Goal: Task Accomplishment & Management: Complete application form

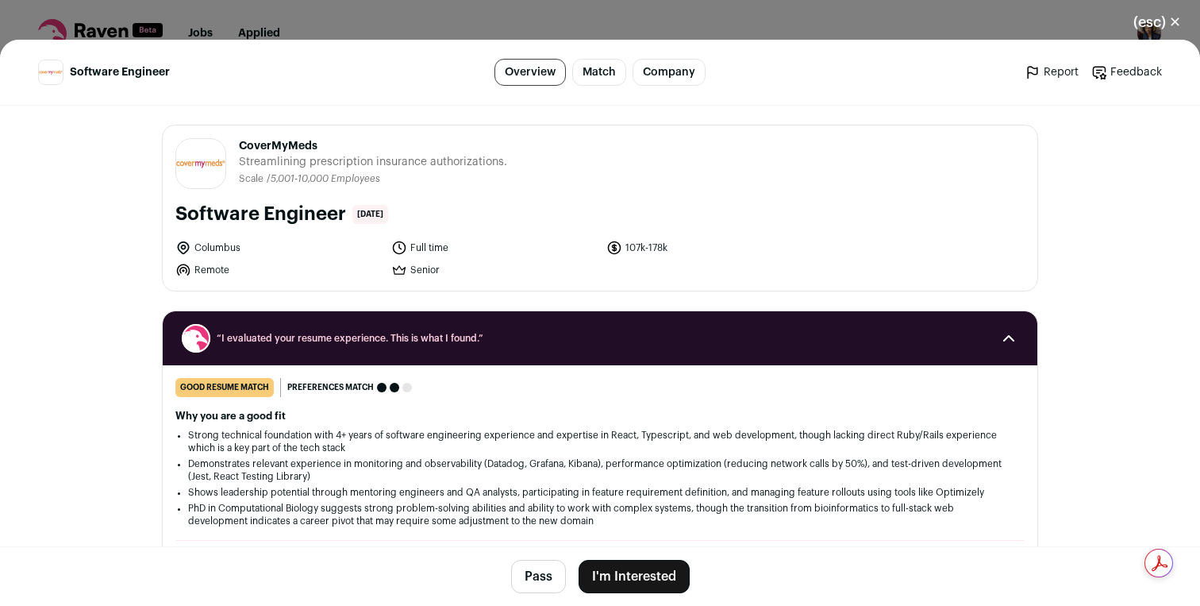
click at [620, 562] on button "I'm Interested" at bounding box center [634, 576] width 111 height 33
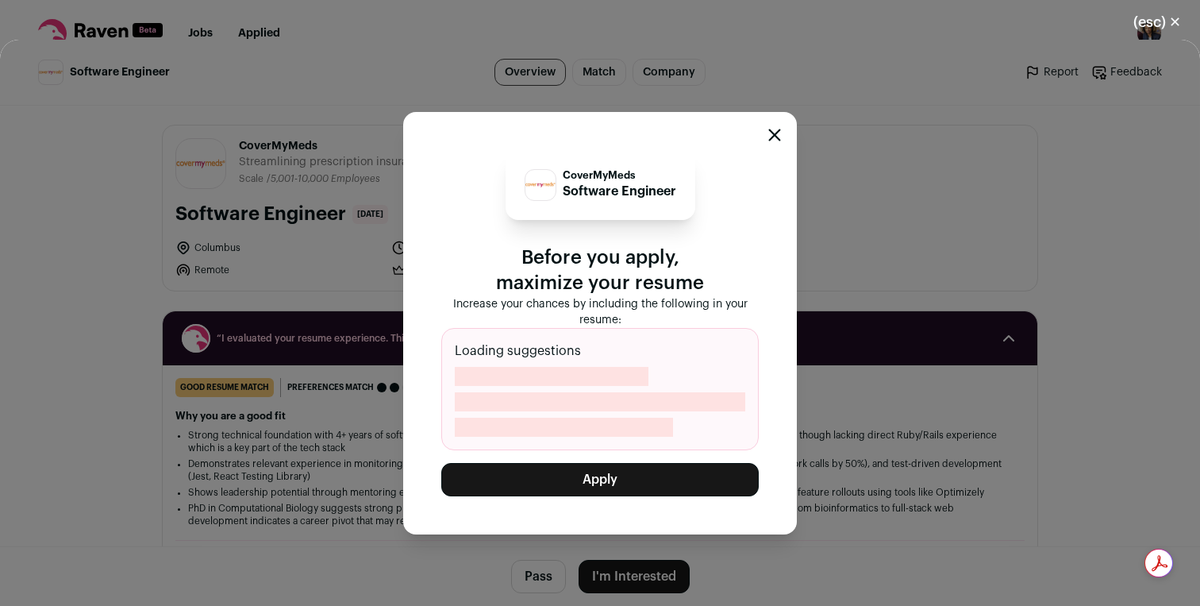
click at [628, 490] on button "Apply" at bounding box center [600, 479] width 318 height 33
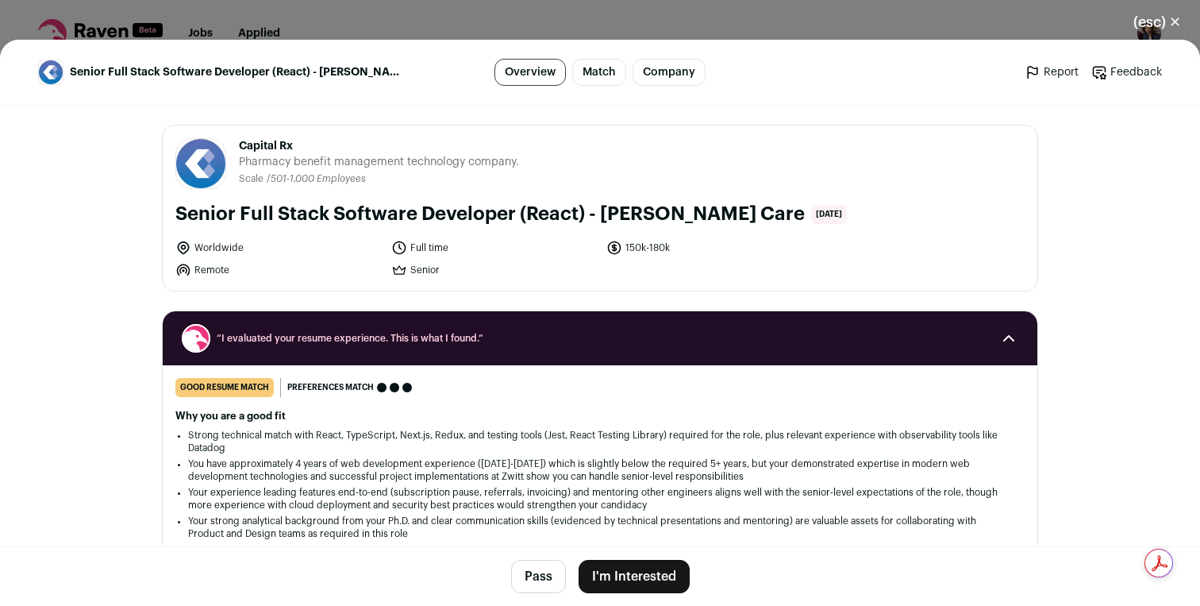
click at [611, 564] on button "I'm Interested" at bounding box center [634, 576] width 111 height 33
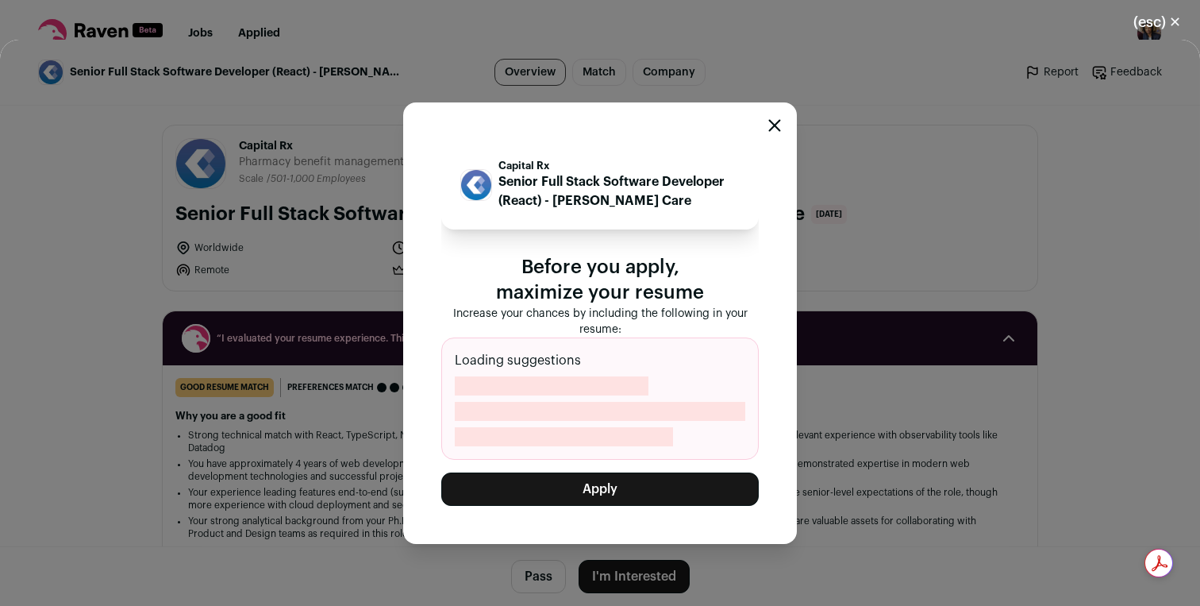
click at [602, 472] on button "Apply" at bounding box center [600, 488] width 318 height 33
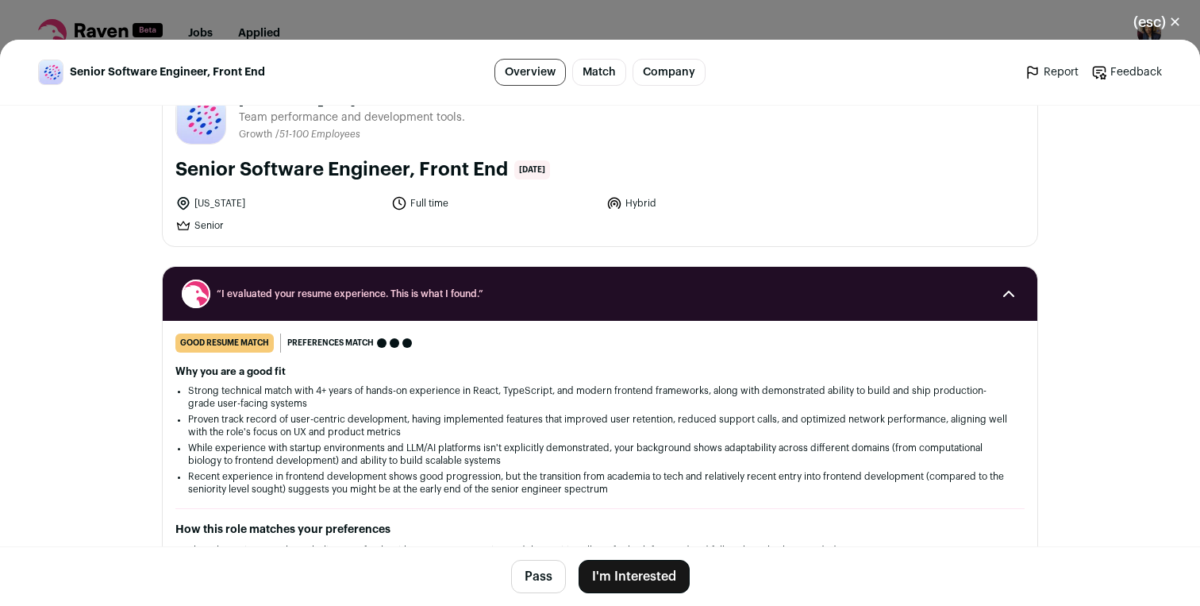
scroll to position [52, 0]
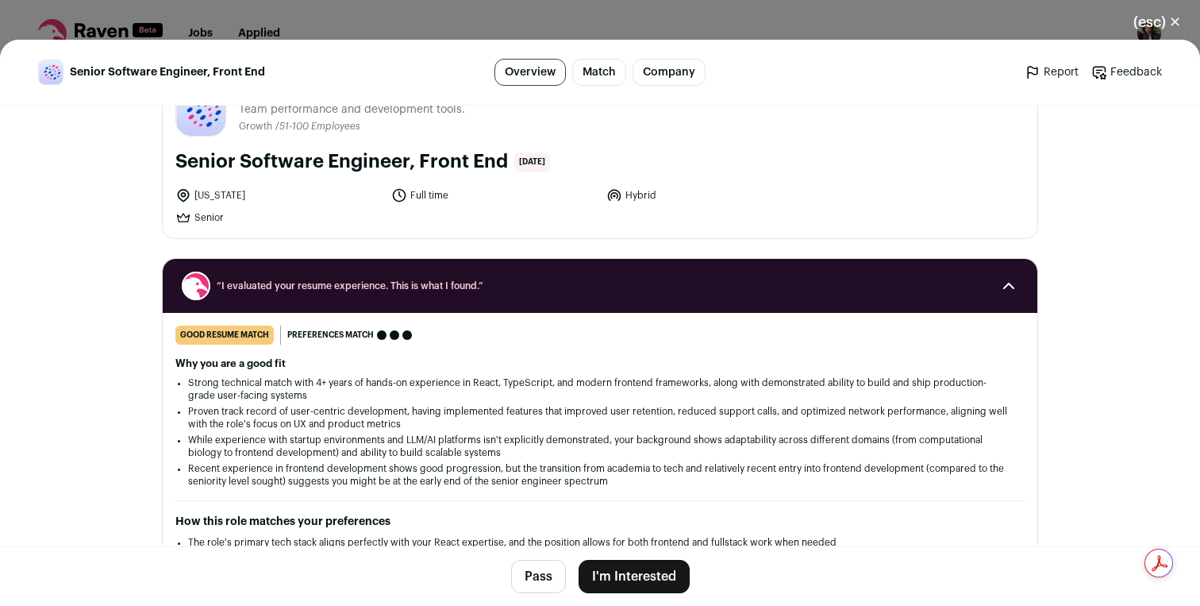
click at [631, 573] on button "I'm Interested" at bounding box center [634, 576] width 111 height 33
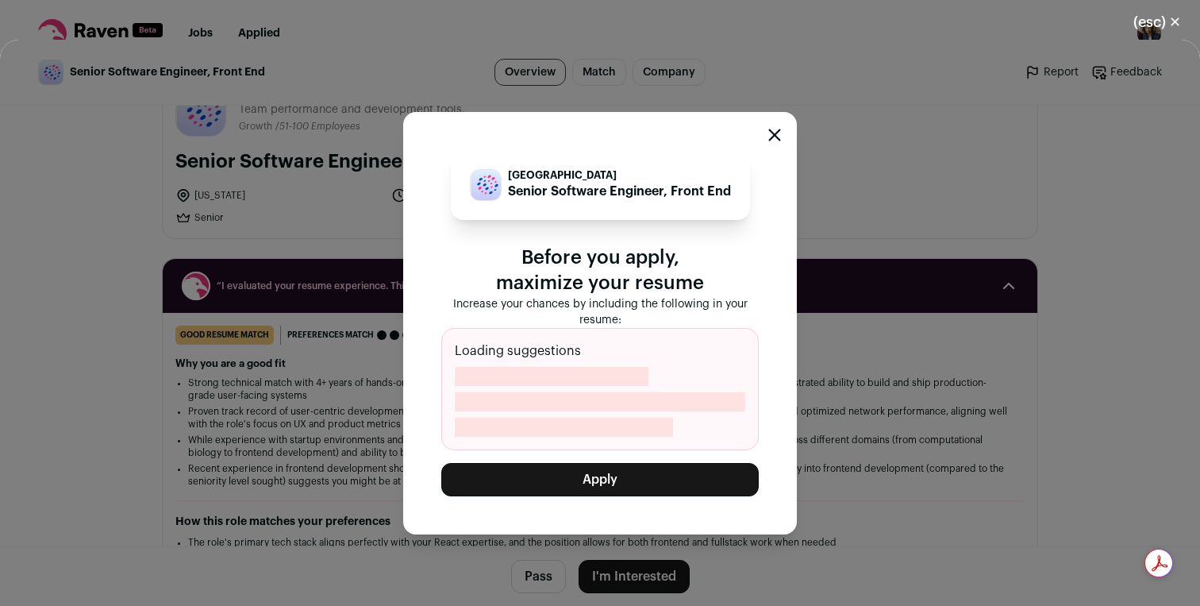
click at [631, 499] on div "Valence Senior Software Engineer, Front End Before you apply, maximize your res…" at bounding box center [600, 323] width 394 height 422
click at [632, 485] on button "Apply" at bounding box center [600, 479] width 318 height 33
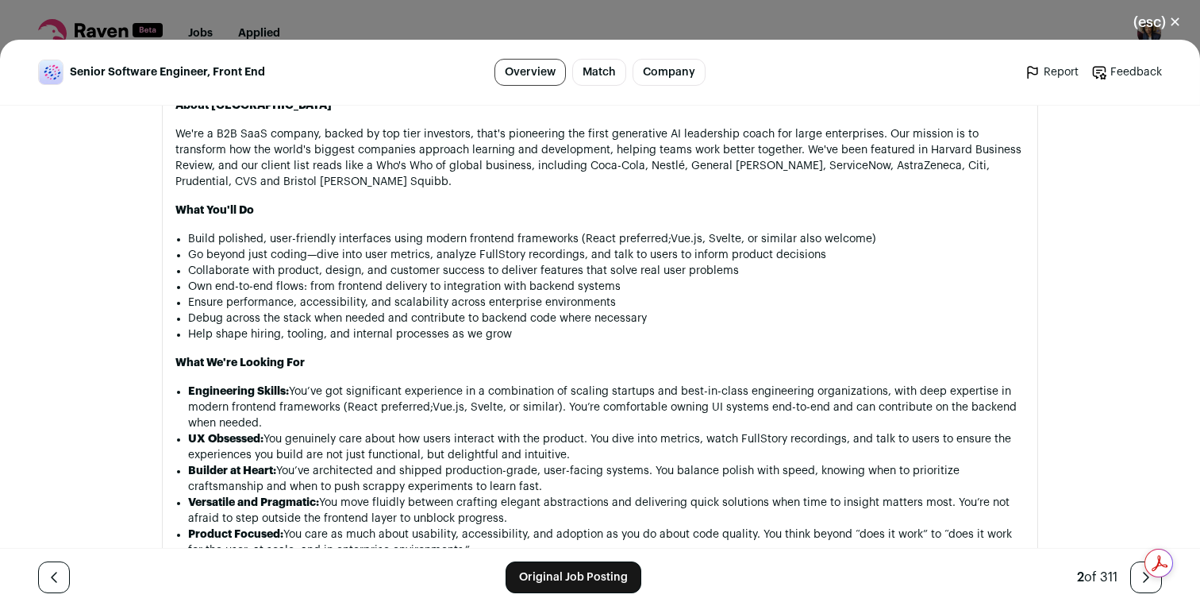
scroll to position [1113, 0]
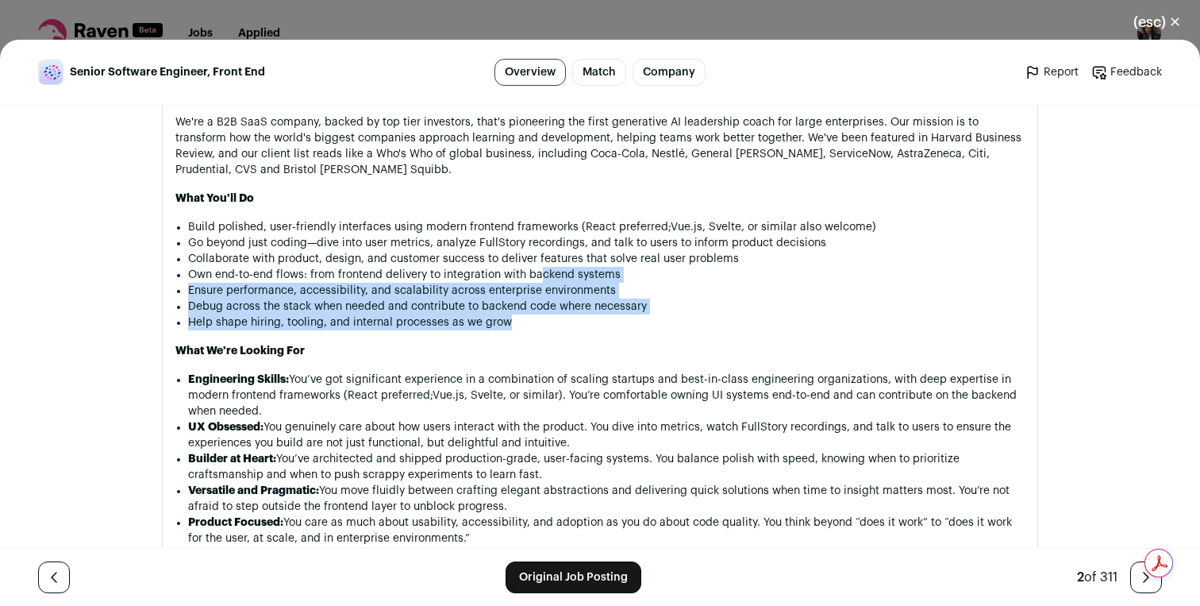
drag, startPoint x: 551, startPoint y: 327, endPoint x: 538, endPoint y: 267, distance: 61.7
click at [539, 268] on ul "Build polished, user-friendly interfaces using modern frontend frameworks (Reac…" at bounding box center [606, 274] width 837 height 111
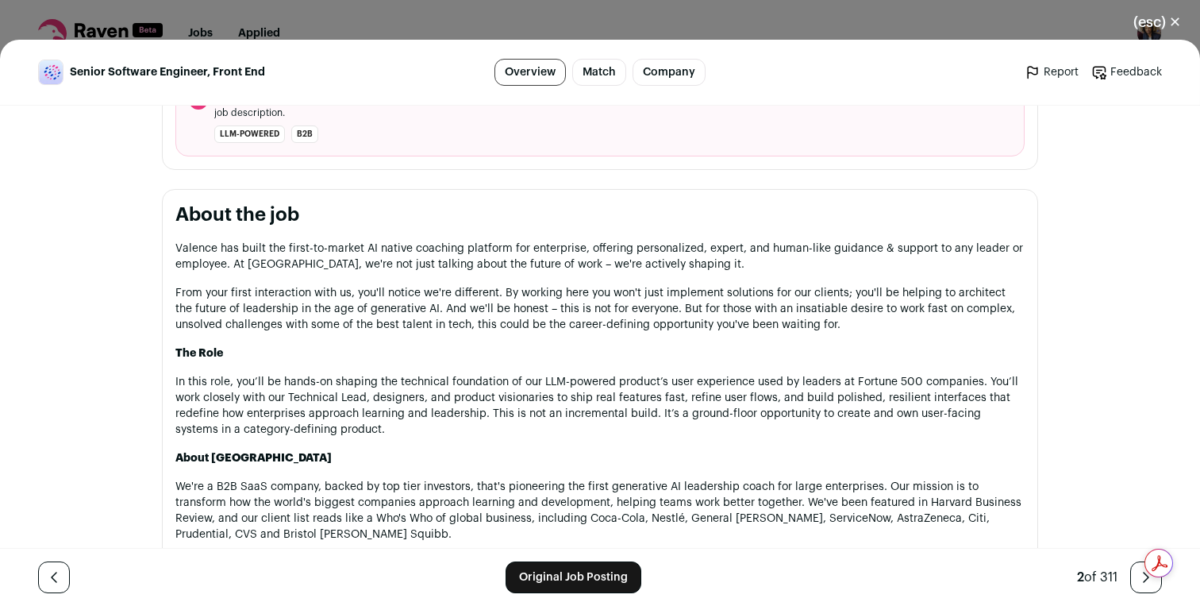
scroll to position [746, 0]
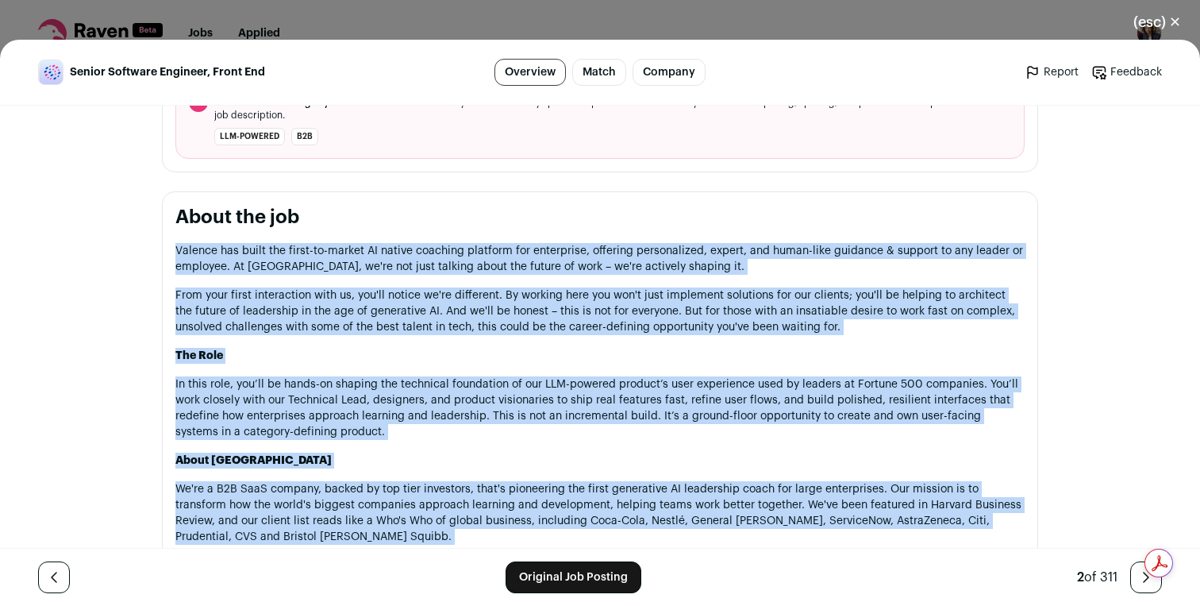
click at [175, 253] on p "Valence has built the first-to-market AI native coaching platform for enterpris…" at bounding box center [599, 259] width 849 height 32
copy div "Loremip dol sitam con adipi-el-seddoe TE incidi utlabore etdolore mag aliquaeni…"
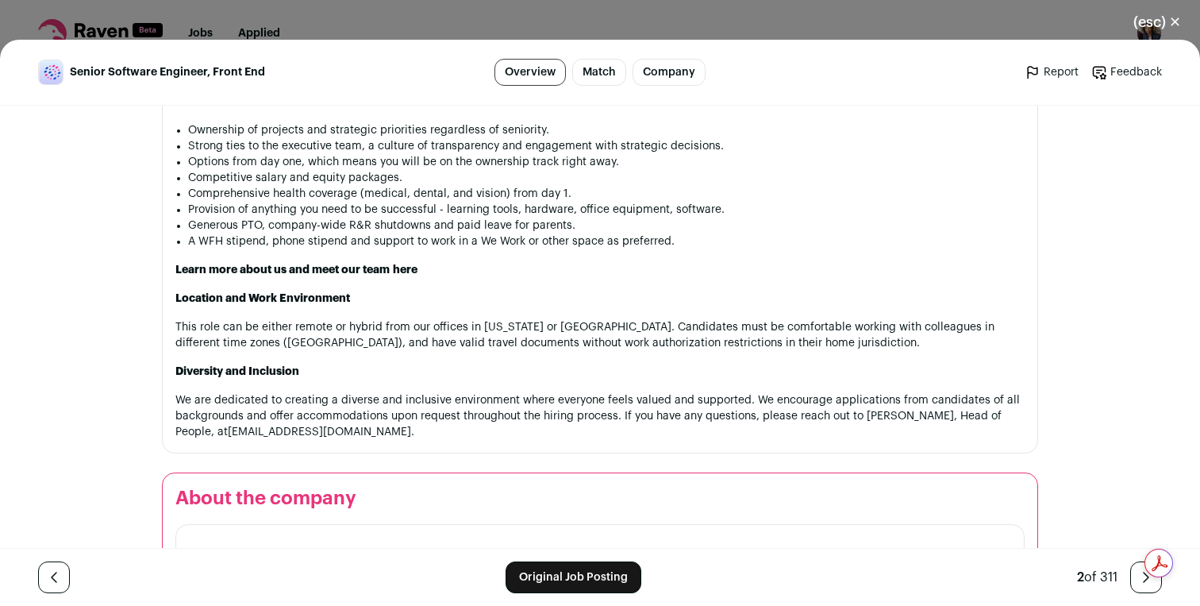
scroll to position [1638, 0]
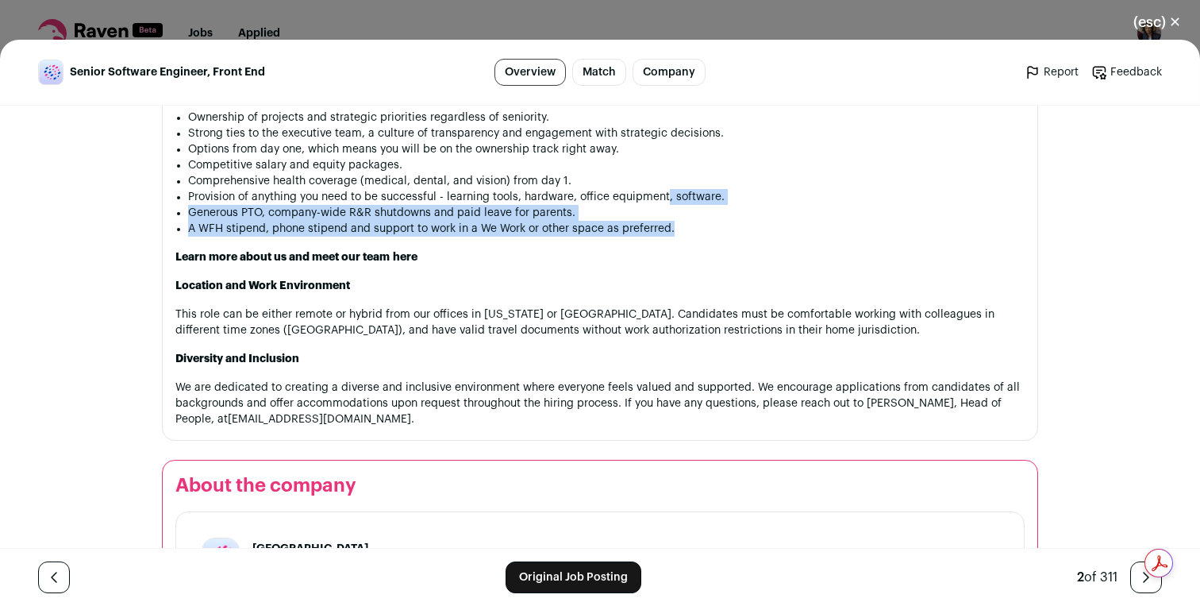
drag, startPoint x: 691, startPoint y: 228, endPoint x: 664, endPoint y: 190, distance: 46.7
click at [666, 191] on ul "Ownership of projects and strategic priorities regardless of seniority. [PERSON…" at bounding box center [606, 173] width 837 height 127
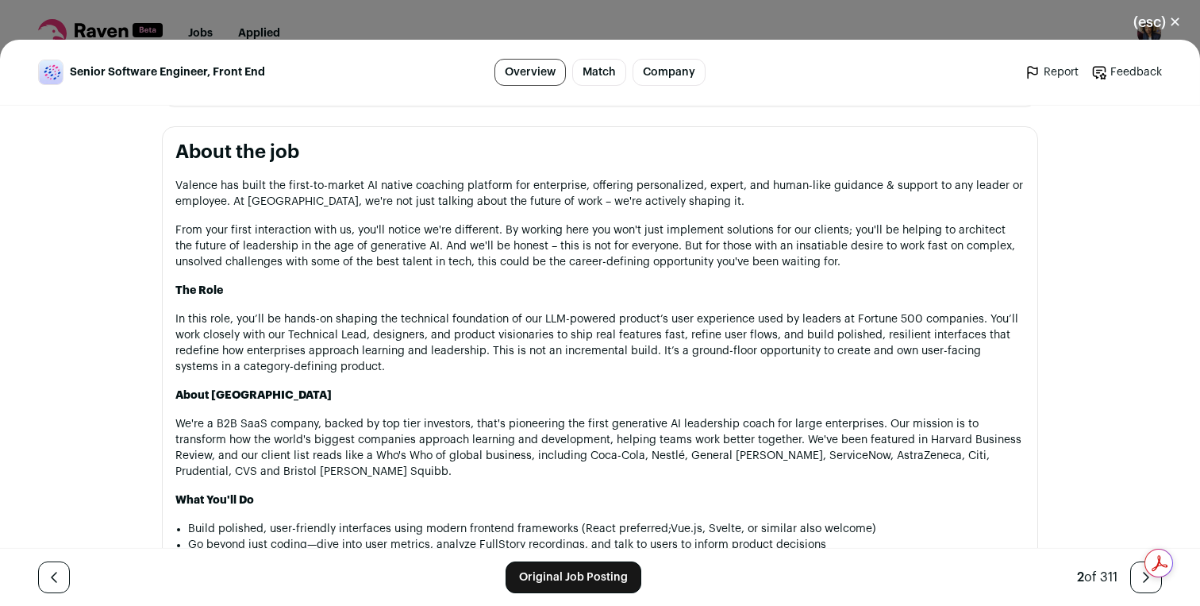
scroll to position [783, 0]
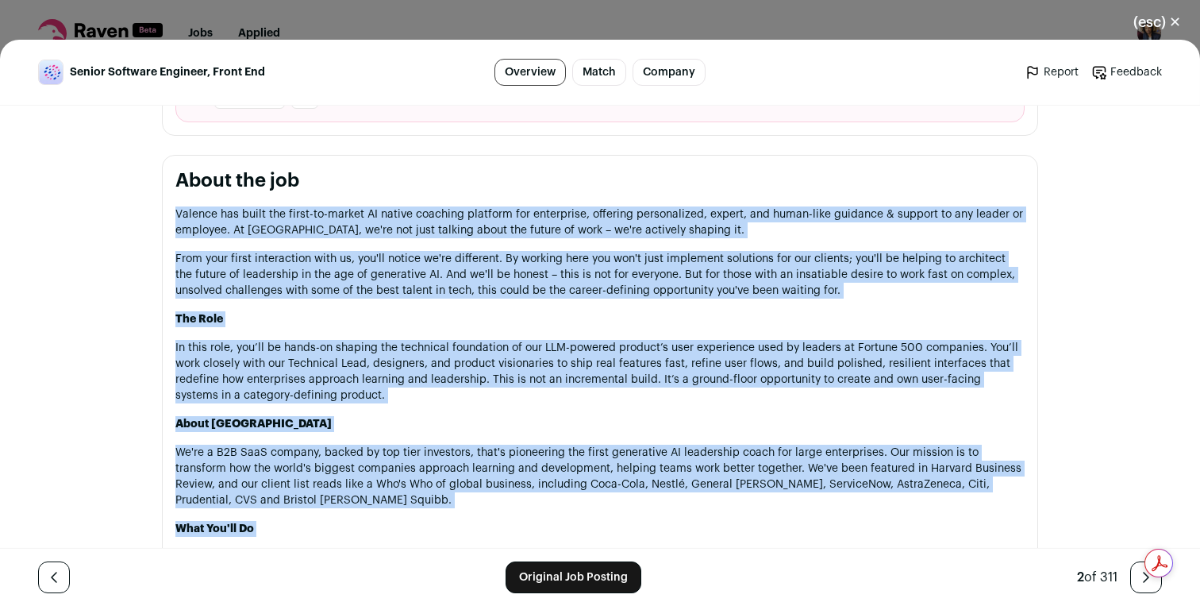
click at [177, 216] on p "Valence has built the first-to-market AI native coaching platform for enterpris…" at bounding box center [599, 222] width 849 height 32
copy div "Loremip dol sitam con adipi-el-seddoe TE incidi utlabore etdolore mag aliquaeni…"
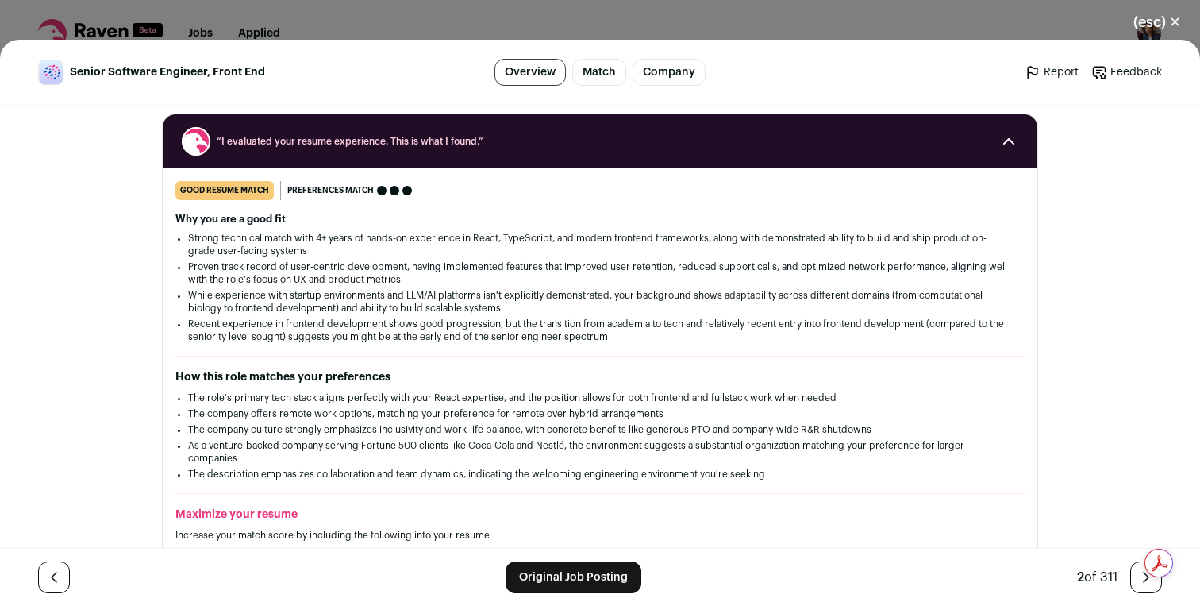
scroll to position [184, 0]
